Goal: Obtain resource: Download file/media

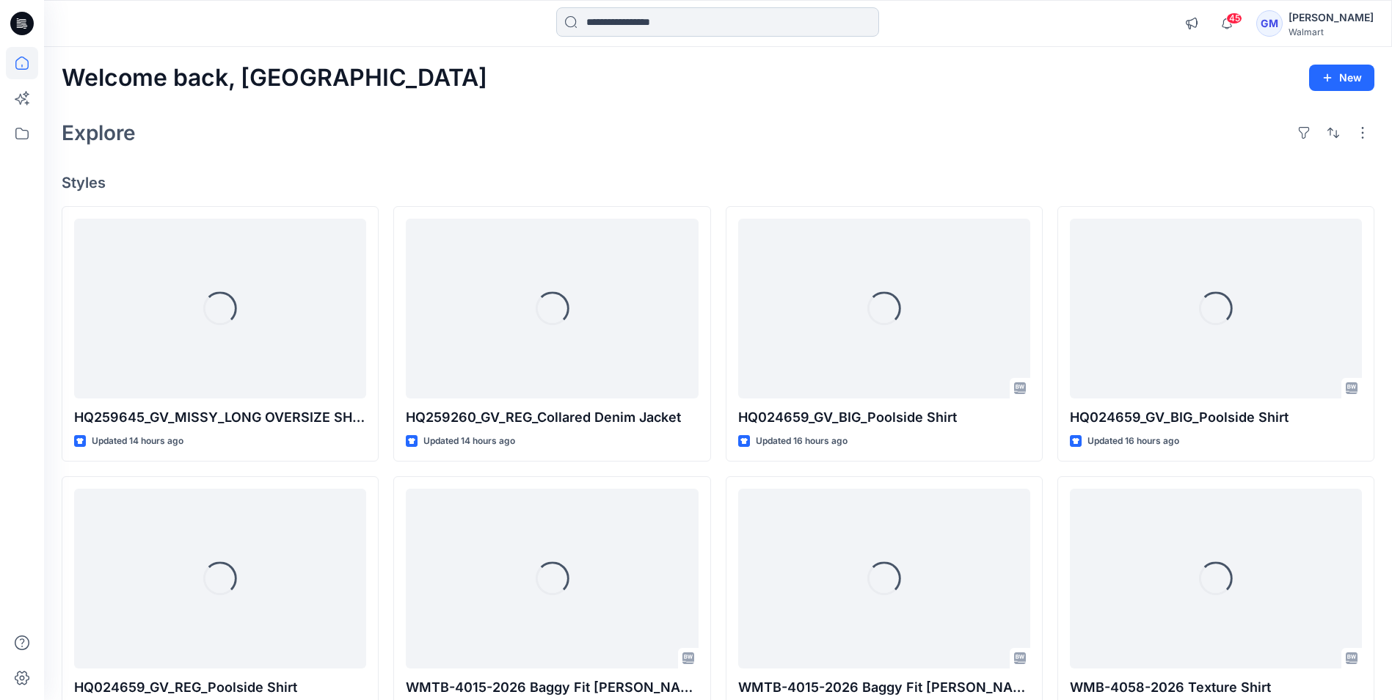
click at [702, 26] on input at bounding box center [717, 21] width 323 height 29
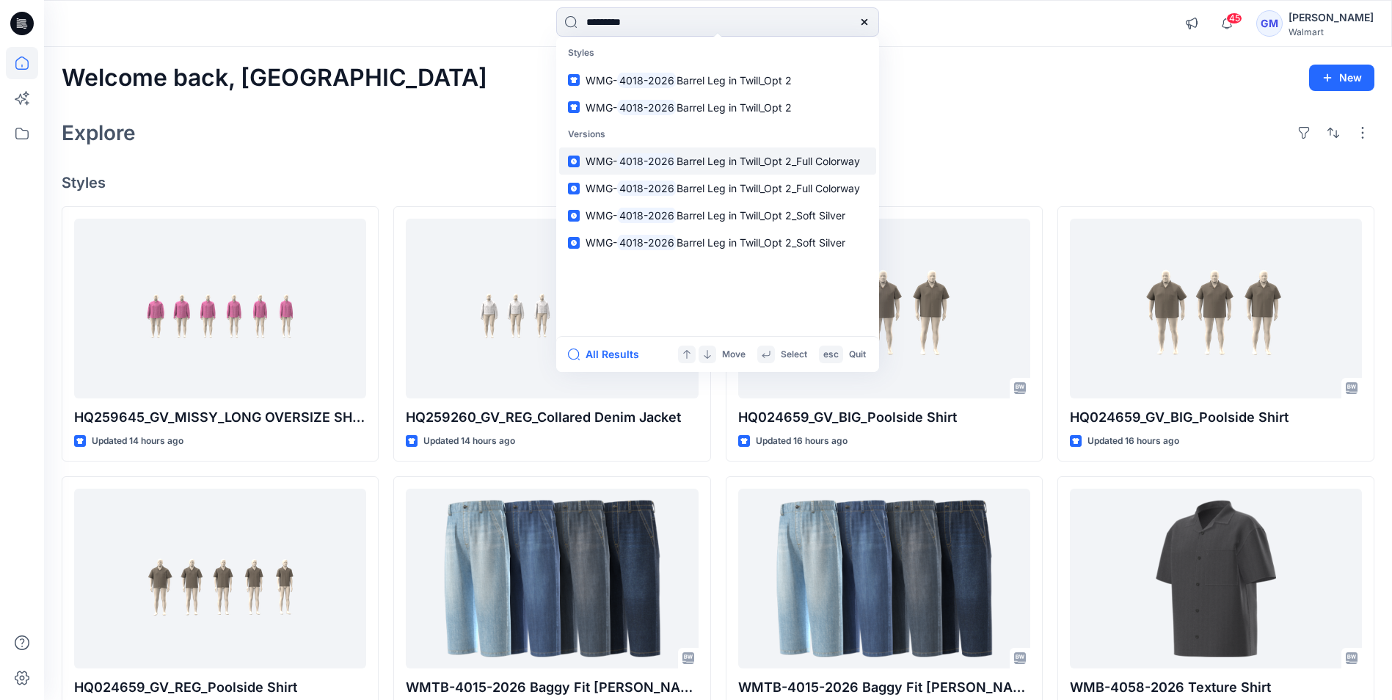
type input "*********"
click at [785, 159] on span "Barrel Leg in Twill_Opt 2_Full Colorway" at bounding box center [767, 161] width 183 height 12
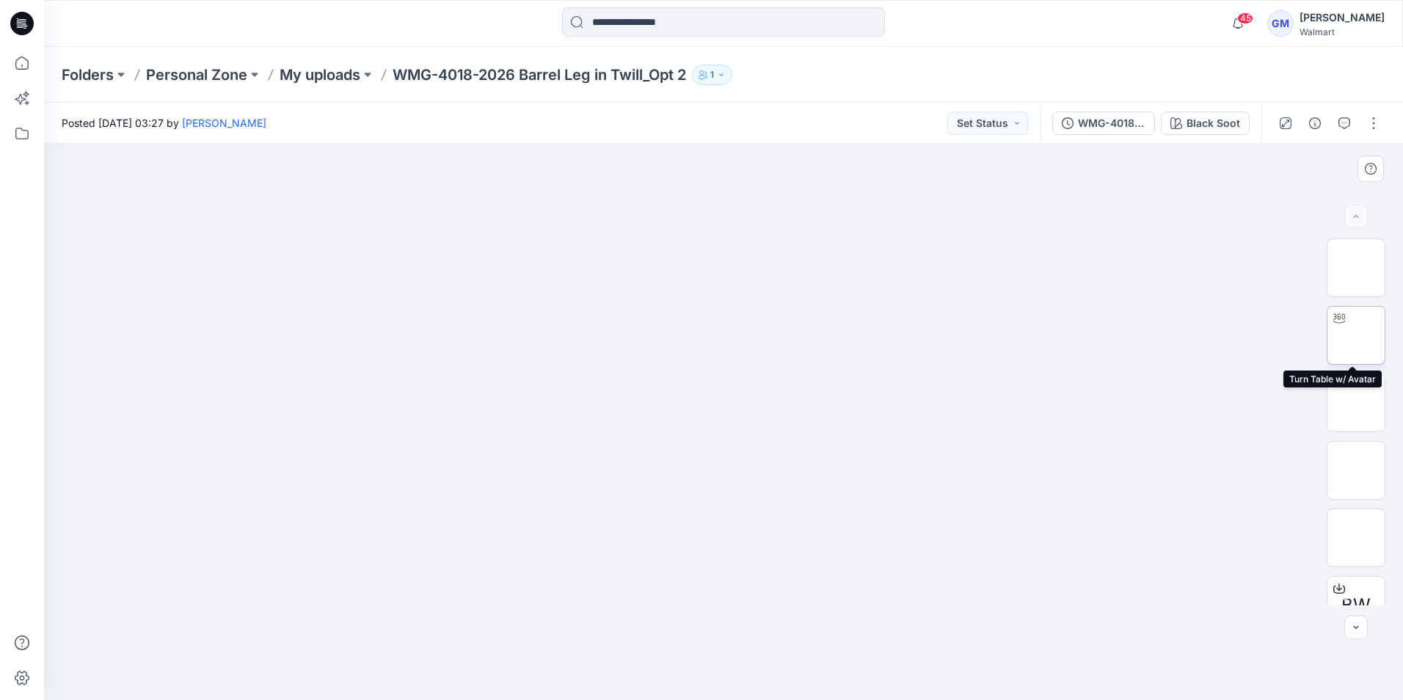
click at [1356, 335] on img at bounding box center [1356, 335] width 0 height 0
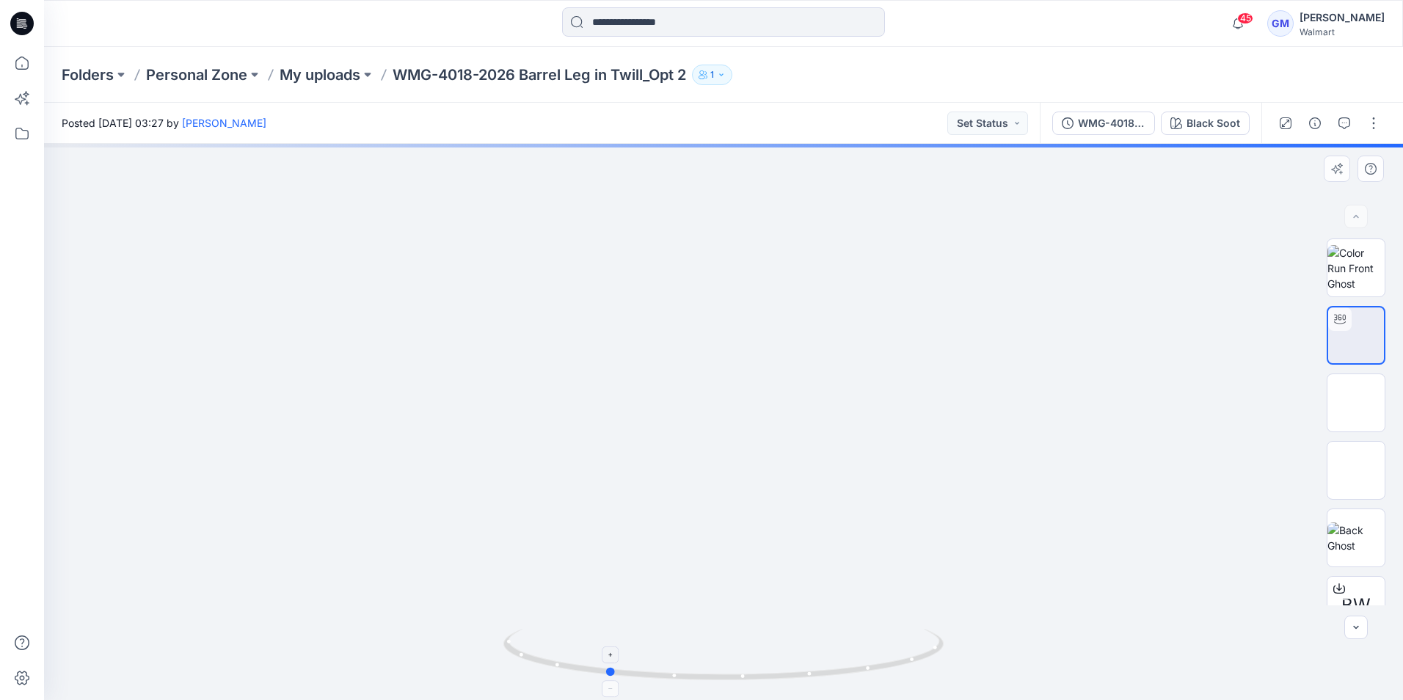
drag, startPoint x: 725, startPoint y: 682, endPoint x: 607, endPoint y: 670, distance: 118.0
click at [607, 670] on icon at bounding box center [725, 656] width 444 height 55
drag, startPoint x: 754, startPoint y: 530, endPoint x: 762, endPoint y: 235, distance: 295.0
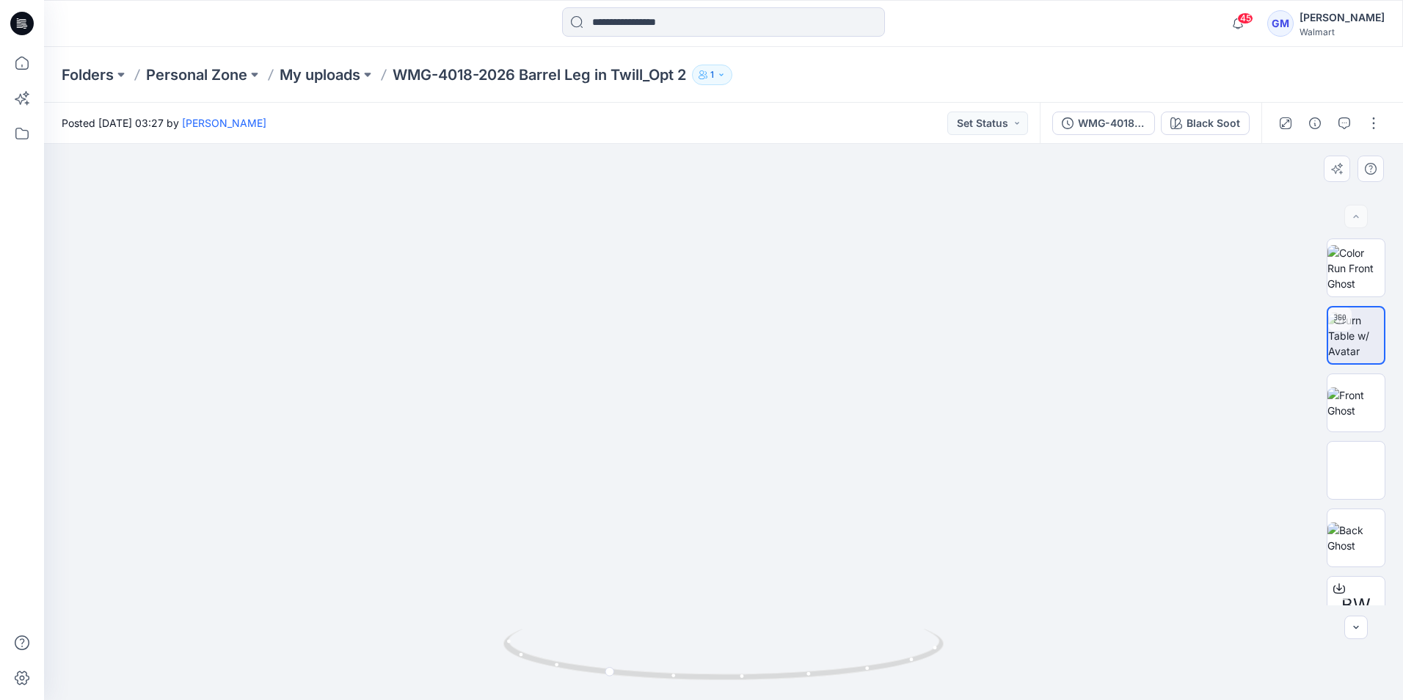
drag, startPoint x: 761, startPoint y: 381, endPoint x: 761, endPoint y: 615, distance: 234.7
drag, startPoint x: 750, startPoint y: 488, endPoint x: 756, endPoint y: 575, distance: 87.5
click at [1189, 120] on div "Black Soot" at bounding box center [1213, 123] width 54 height 16
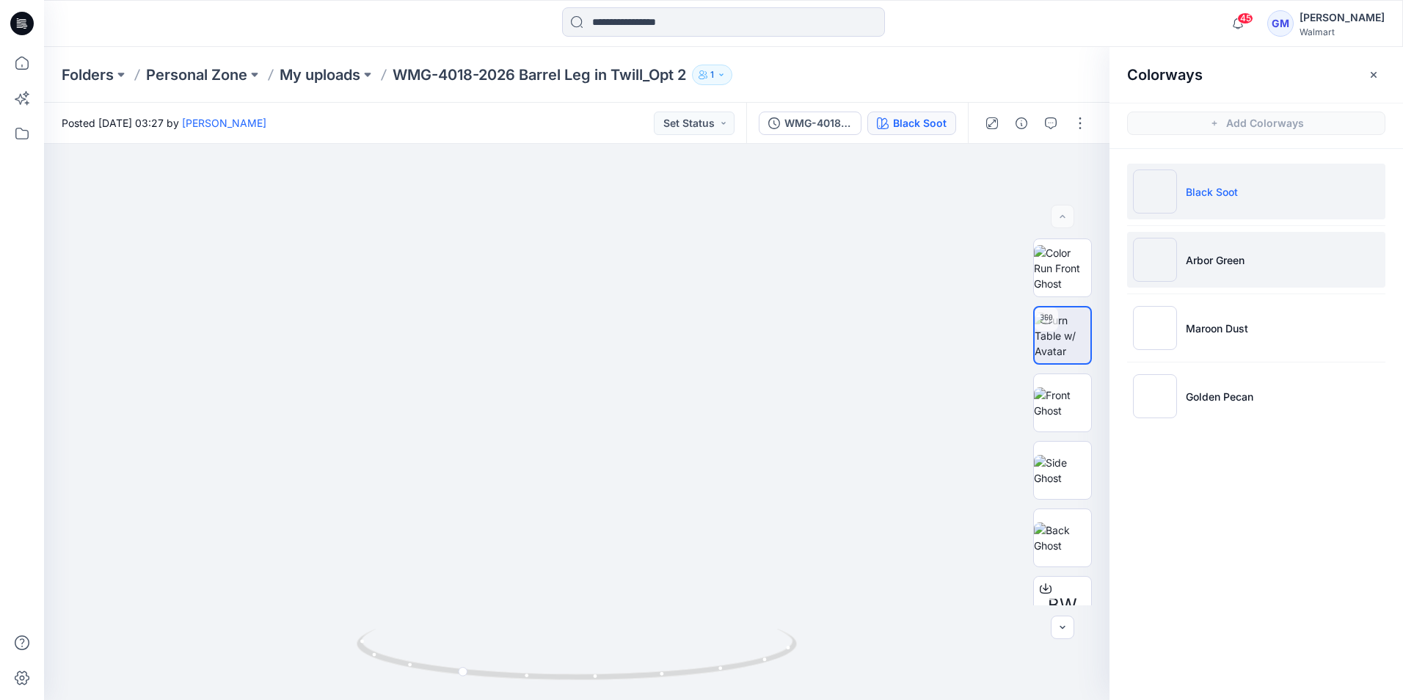
click at [1159, 263] on img at bounding box center [1155, 260] width 44 height 44
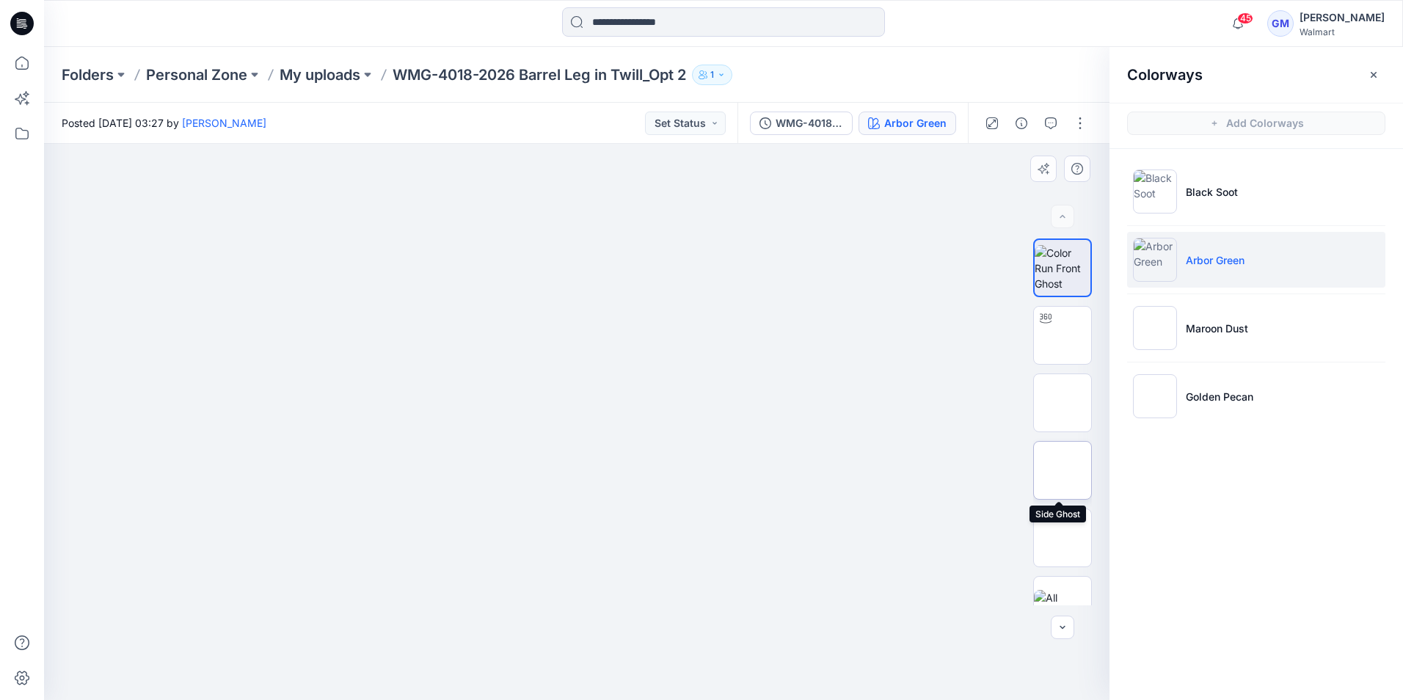
click at [1062, 470] on img at bounding box center [1062, 470] width 0 height 0
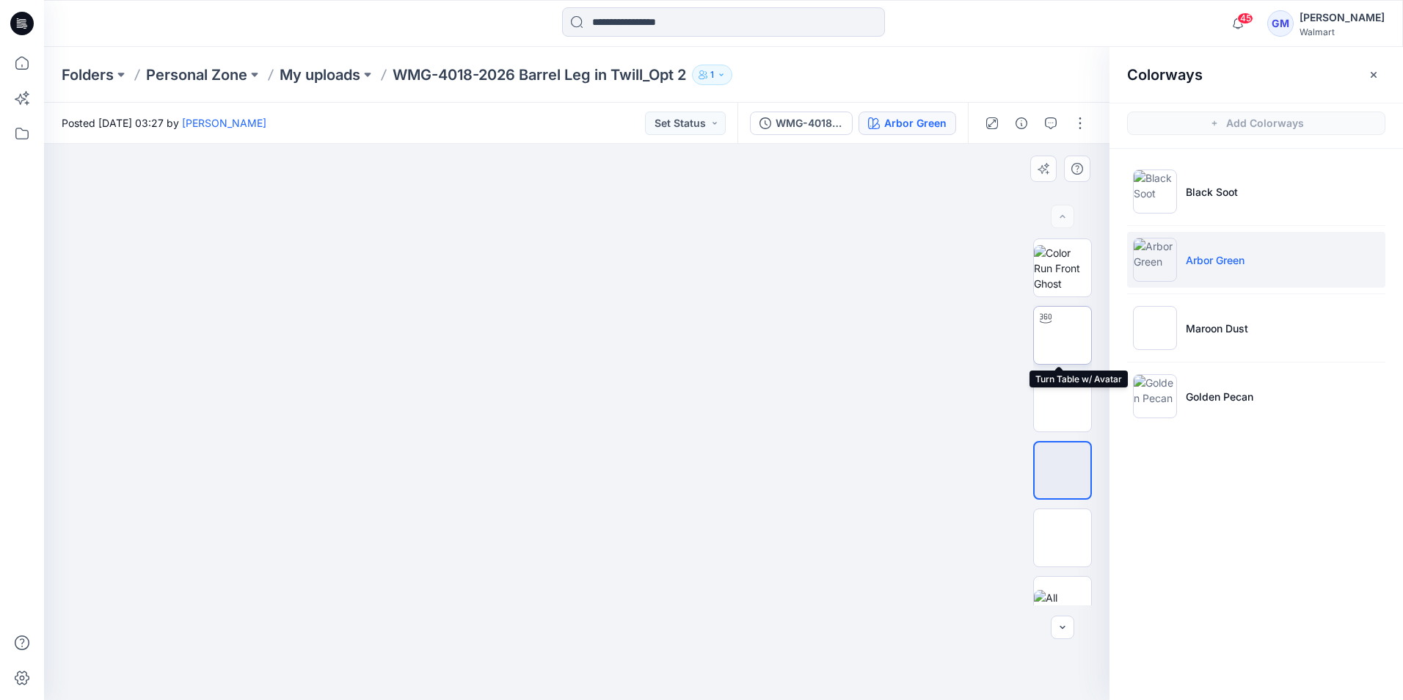
click at [1062, 335] on img at bounding box center [1062, 335] width 0 height 0
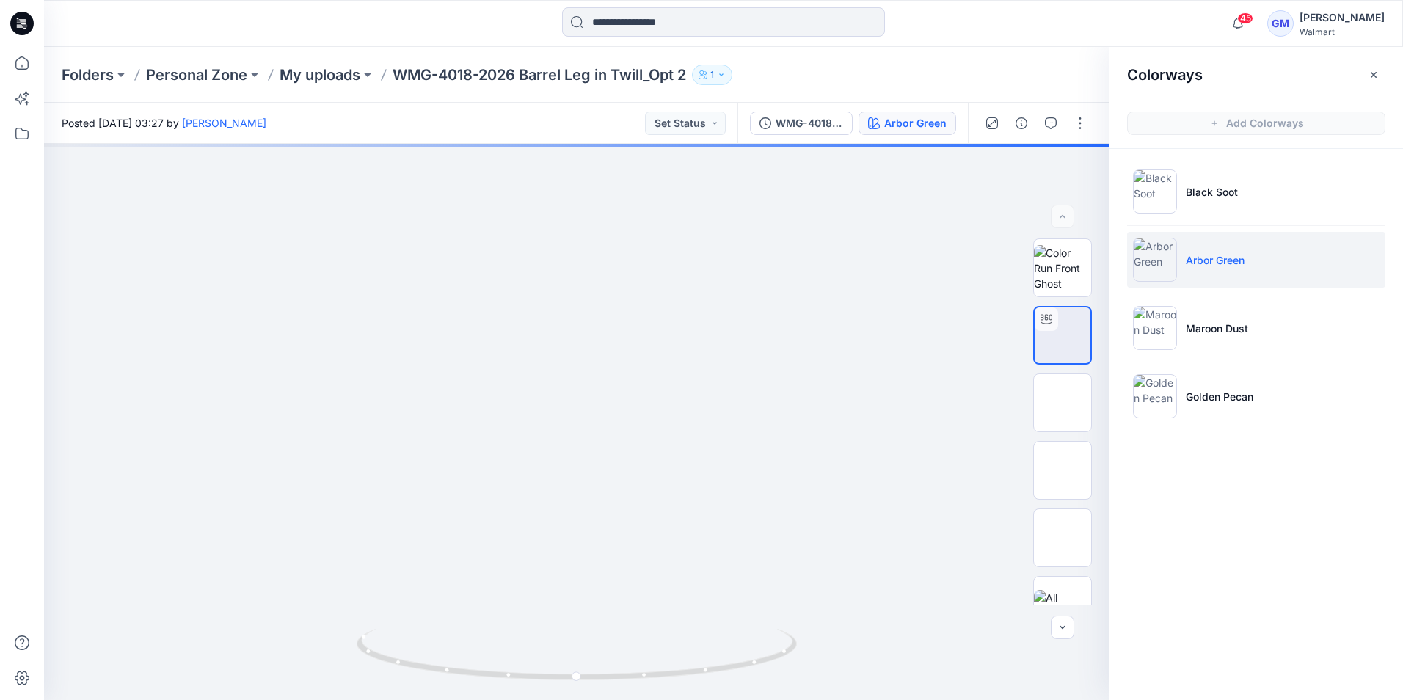
drag, startPoint x: 641, startPoint y: 515, endPoint x: 606, endPoint y: 136, distance: 380.2
click at [605, 111] on div "Posted [DATE] 03:27 by [PERSON_NAME] Set Status WMG-4018-2026 Barrel Leg in [GE…" at bounding box center [723, 401] width 1359 height 597
drag, startPoint x: 733, startPoint y: 481, endPoint x: 737, endPoint y: 403, distance: 77.1
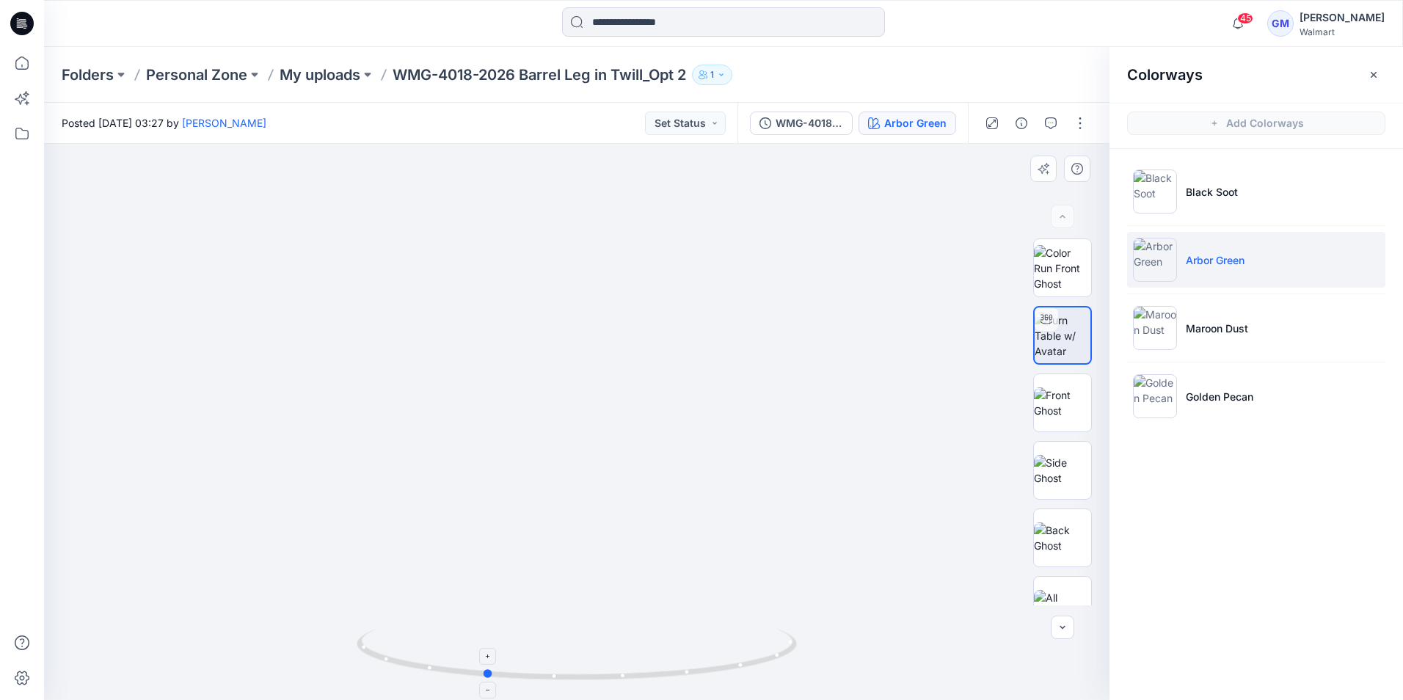
drag, startPoint x: 580, startPoint y: 681, endPoint x: 488, endPoint y: 670, distance: 92.3
click at [488, 670] on icon at bounding box center [579, 656] width 444 height 55
drag, startPoint x: 492, startPoint y: 679, endPoint x: 616, endPoint y: 672, distance: 124.9
click at [616, 672] on icon at bounding box center [579, 656] width 444 height 55
drag, startPoint x: 662, startPoint y: 544, endPoint x: 695, endPoint y: 302, distance: 243.7
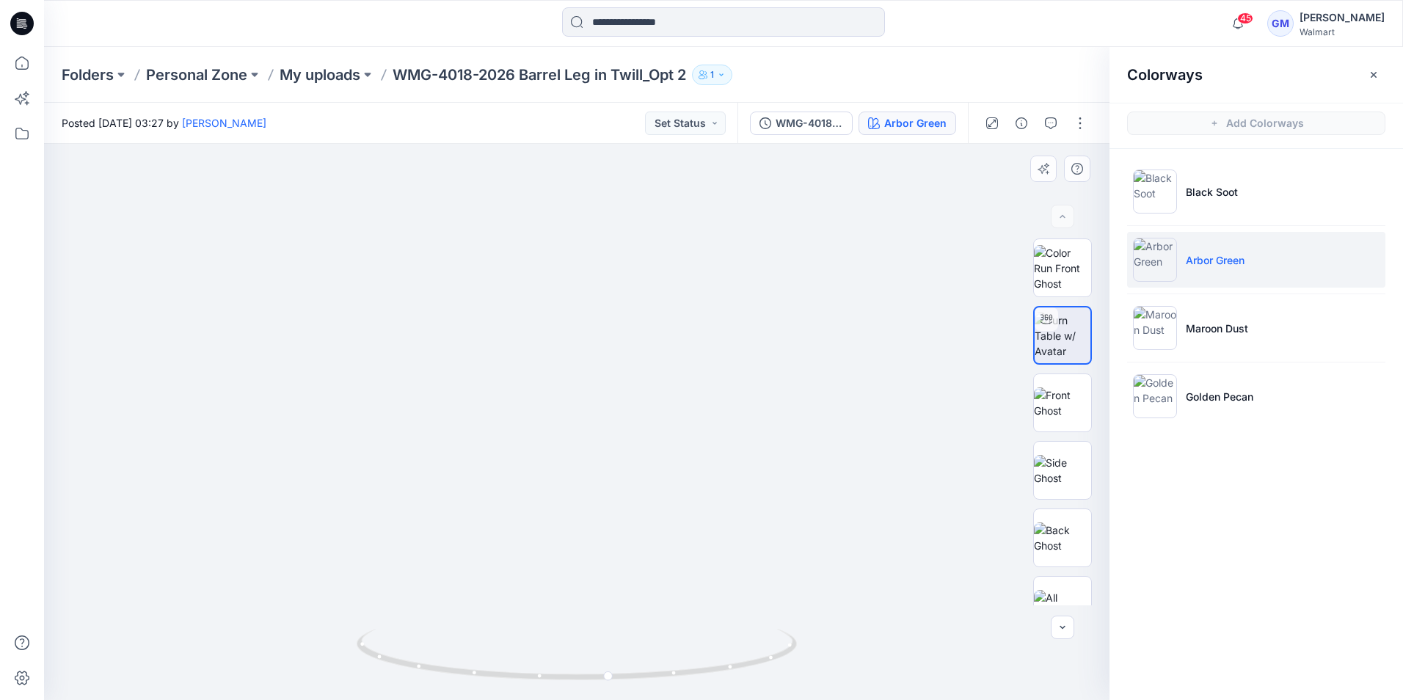
click at [695, 302] on img at bounding box center [591, 22] width 1356 height 1356
drag, startPoint x: 680, startPoint y: 431, endPoint x: 768, endPoint y: 467, distance: 95.4
click at [768, 467] on img at bounding box center [697, 43] width 1356 height 1312
click at [826, 127] on div "WMG-4018-2026 Barrel Leg in Twill_Opt 2_Full Colorway" at bounding box center [808, 123] width 67 height 16
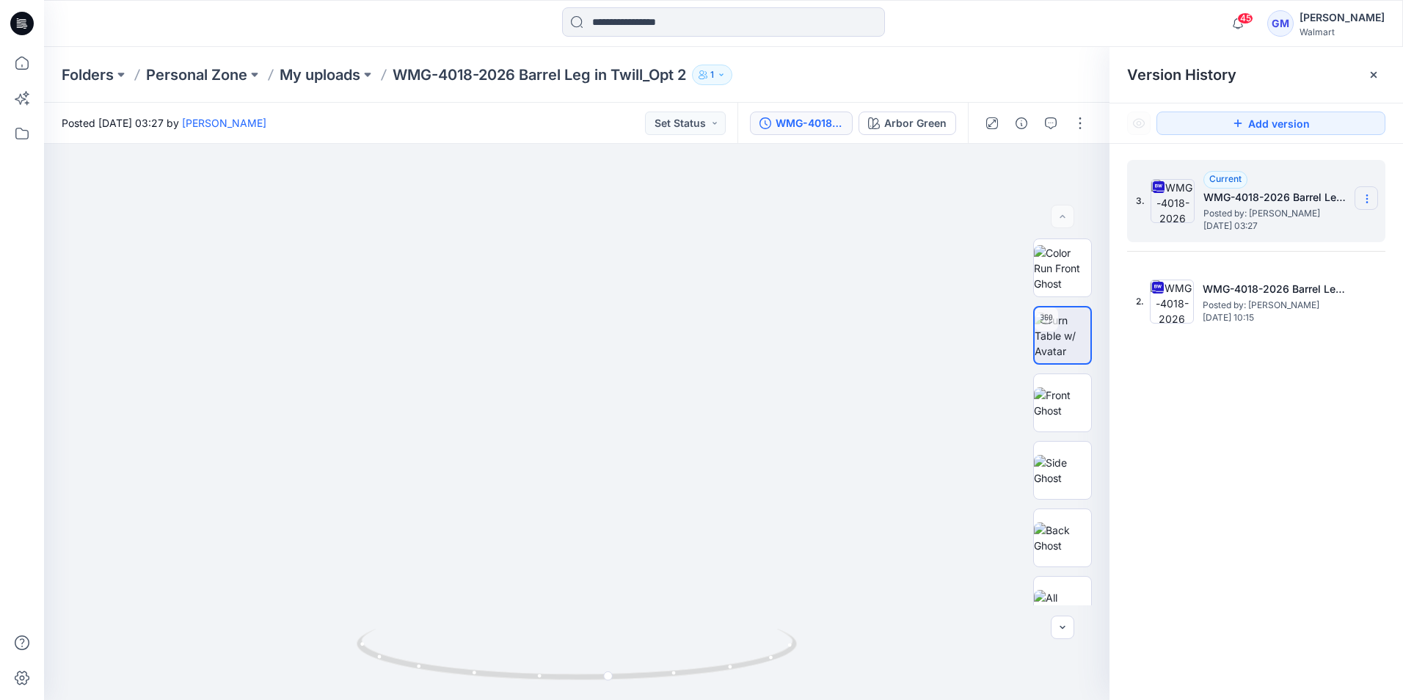
click at [1367, 195] on icon at bounding box center [1367, 199] width 12 height 12
click at [1284, 231] on span "Download Source BW File" at bounding box center [1292, 228] width 123 height 18
drag, startPoint x: 637, startPoint y: 318, endPoint x: 668, endPoint y: 537, distance: 220.7
click at [668, 537] on img at bounding box center [606, 59] width 1555 height 1281
drag, startPoint x: 640, startPoint y: 300, endPoint x: 661, endPoint y: 423, distance: 125.1
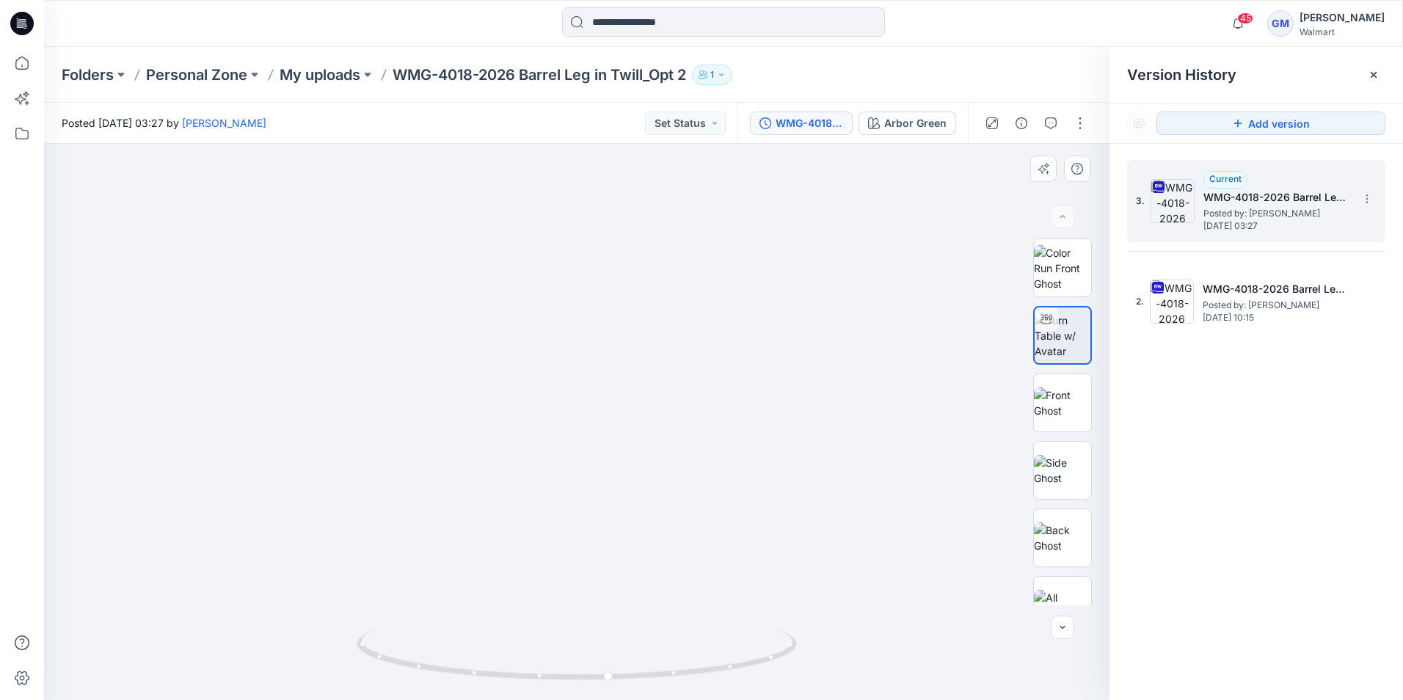
click at [661, 423] on img at bounding box center [627, 121] width 1555 height 1158
drag, startPoint x: 656, startPoint y: 535, endPoint x: 734, endPoint y: 327, distance: 221.9
click at [734, 327] on img at bounding box center [577, 222] width 956 height 956
drag, startPoint x: 615, startPoint y: 679, endPoint x: 540, endPoint y: 666, distance: 76.6
click at [540, 666] on icon at bounding box center [579, 656] width 444 height 55
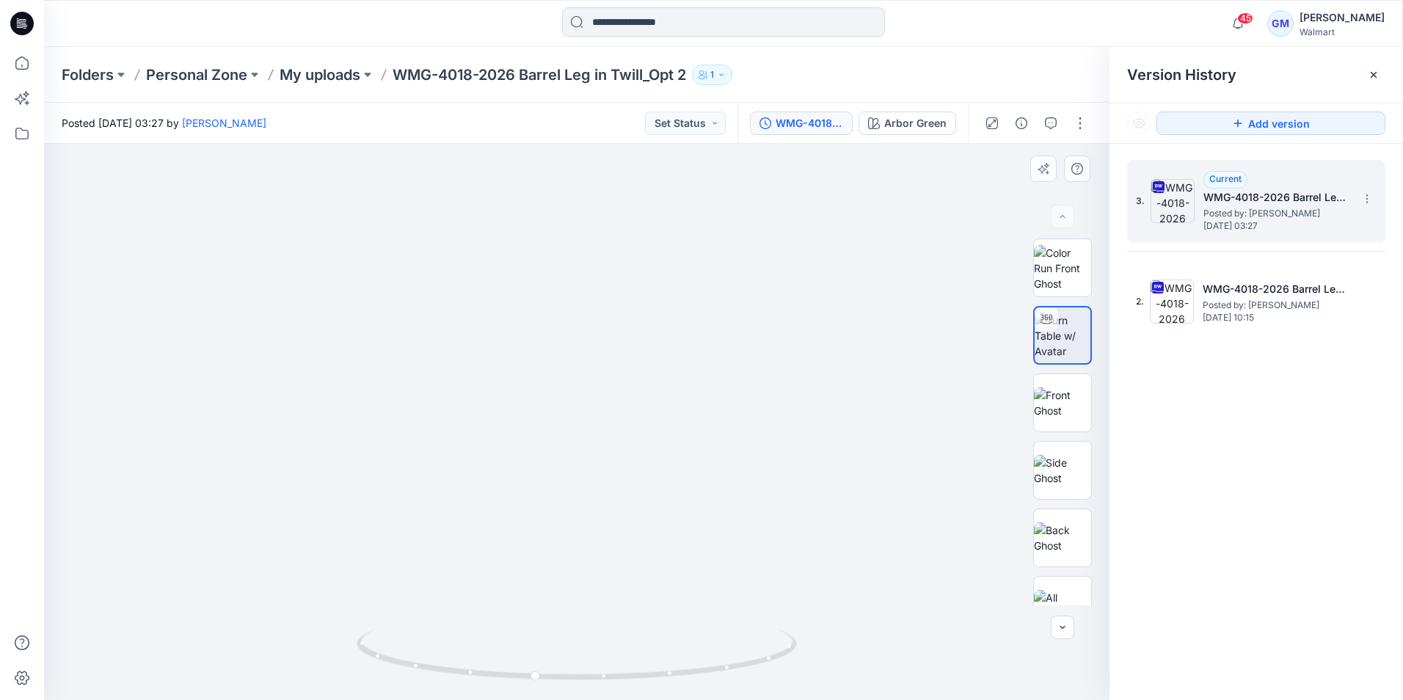
drag, startPoint x: 655, startPoint y: 403, endPoint x: 632, endPoint y: 551, distance: 149.3
drag, startPoint x: 541, startPoint y: 680, endPoint x: 505, endPoint y: 679, distance: 35.2
click at [505, 679] on icon at bounding box center [579, 656] width 444 height 55
drag, startPoint x: 502, startPoint y: 676, endPoint x: 536, endPoint y: 685, distance: 35.1
click at [536, 684] on icon at bounding box center [579, 656] width 444 height 55
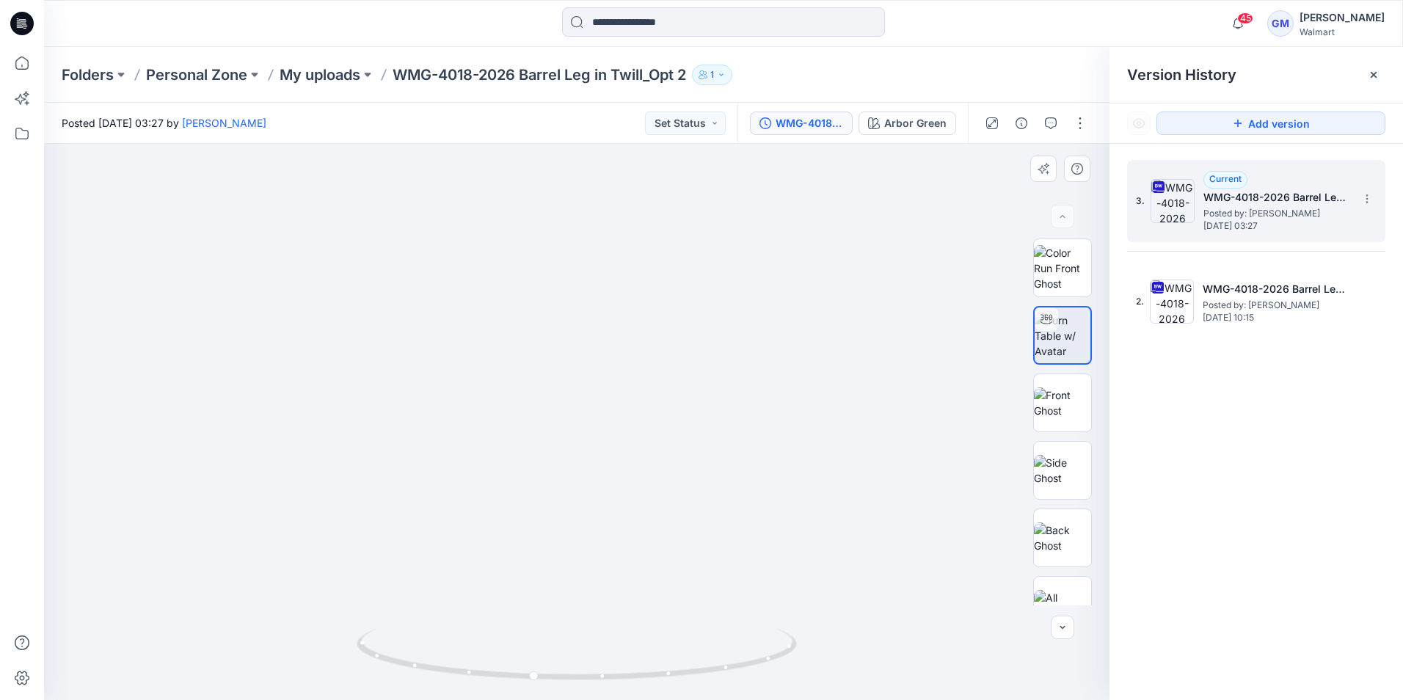
drag, startPoint x: 675, startPoint y: 286, endPoint x: 710, endPoint y: 503, distance: 220.0
click at [950, 82] on div "Folders Personal Zone My uploads WMG-4018-2026 Barrel Leg in Twill_Opt 2 1" at bounding box center [666, 75] width 1209 height 21
drag, startPoint x: 636, startPoint y: 529, endPoint x: 629, endPoint y: 466, distance: 63.5
click at [629, 466] on img at bounding box center [569, 19] width 1555 height 1362
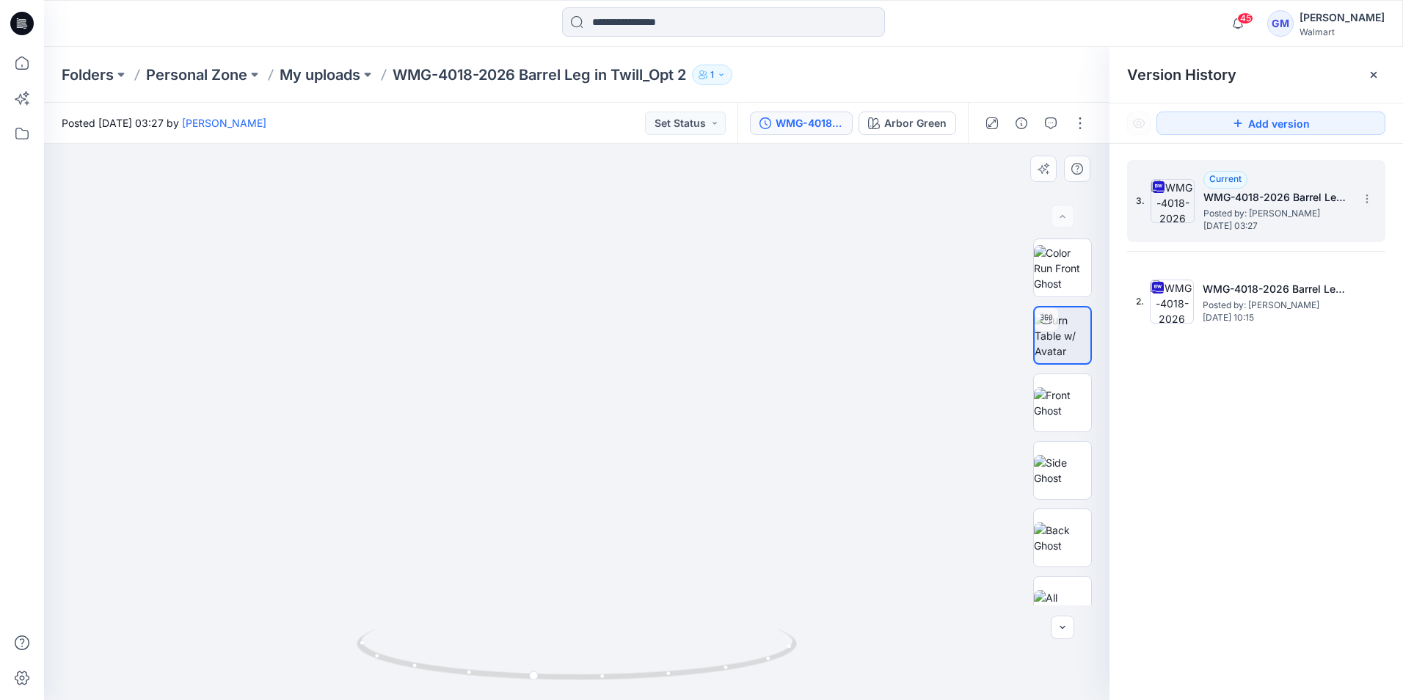
drag, startPoint x: 641, startPoint y: 532, endPoint x: 651, endPoint y: 559, distance: 29.0
